Goal: Register for event/course

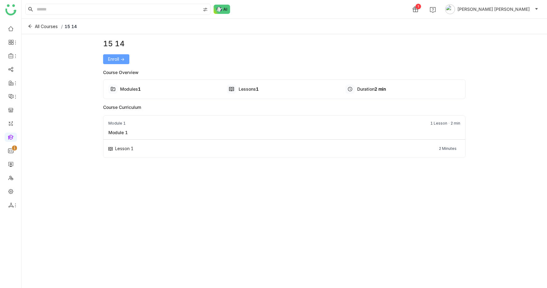
click at [111, 62] on span "Enroll ->" at bounding box center [116, 59] width 16 height 7
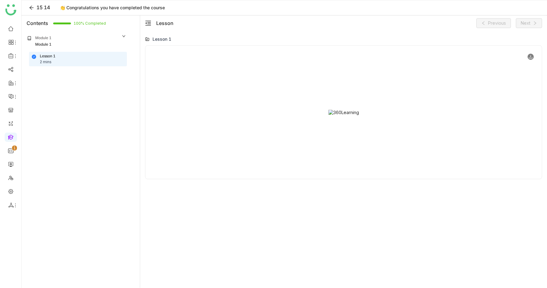
click at [531, 55] on icon at bounding box center [530, 57] width 4 height 4
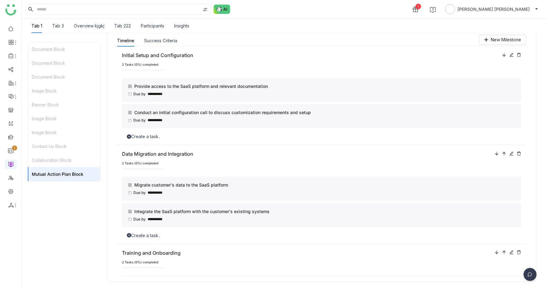
scroll to position [863, 0]
